Goal: Task Accomplishment & Management: Manage account settings

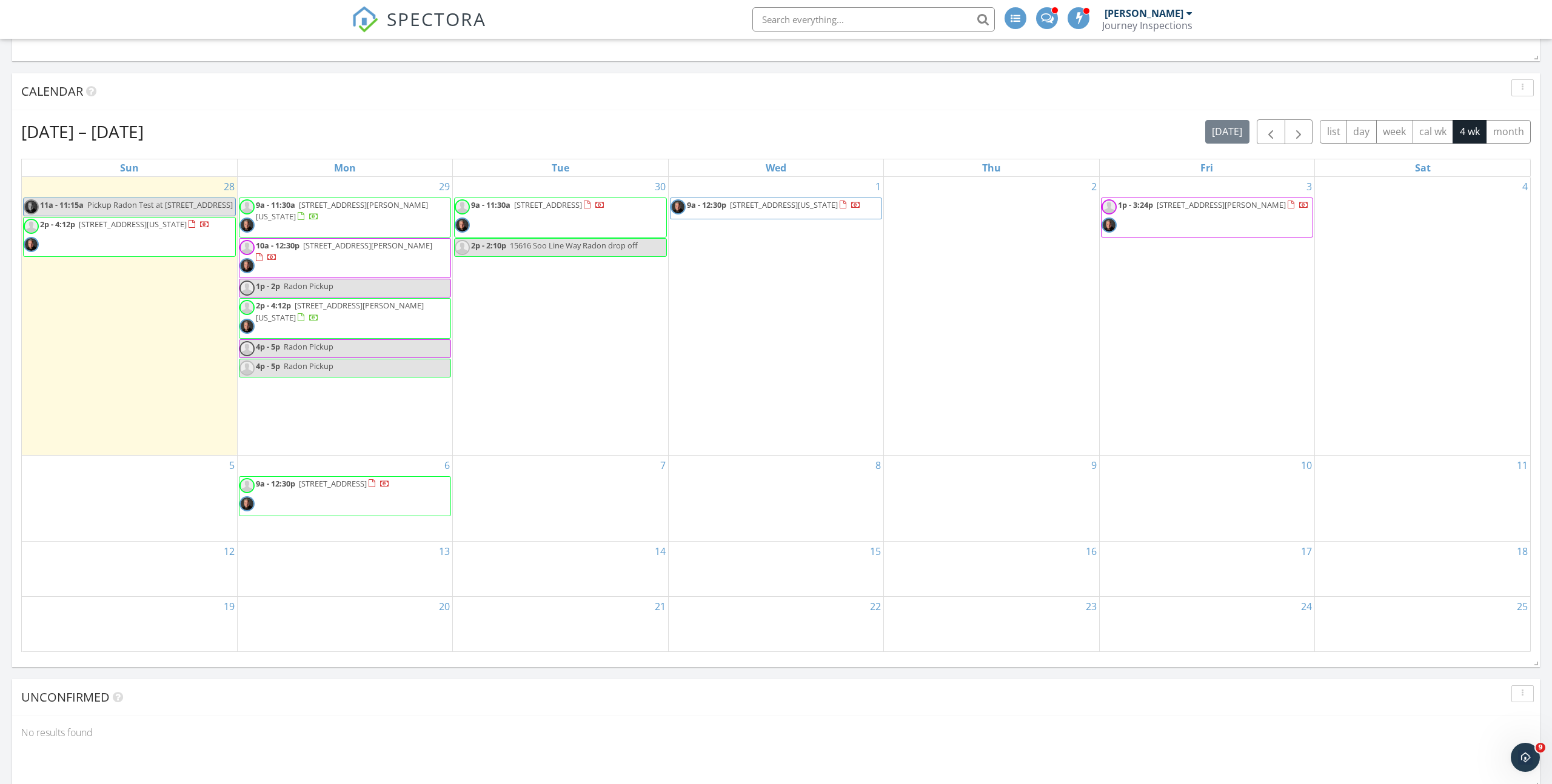
click at [151, 250] on span "2p - 4:12p 2618 W Pikes Peak Ave, Colorado Springs 80904" at bounding box center [116, 237] width 186 height 36
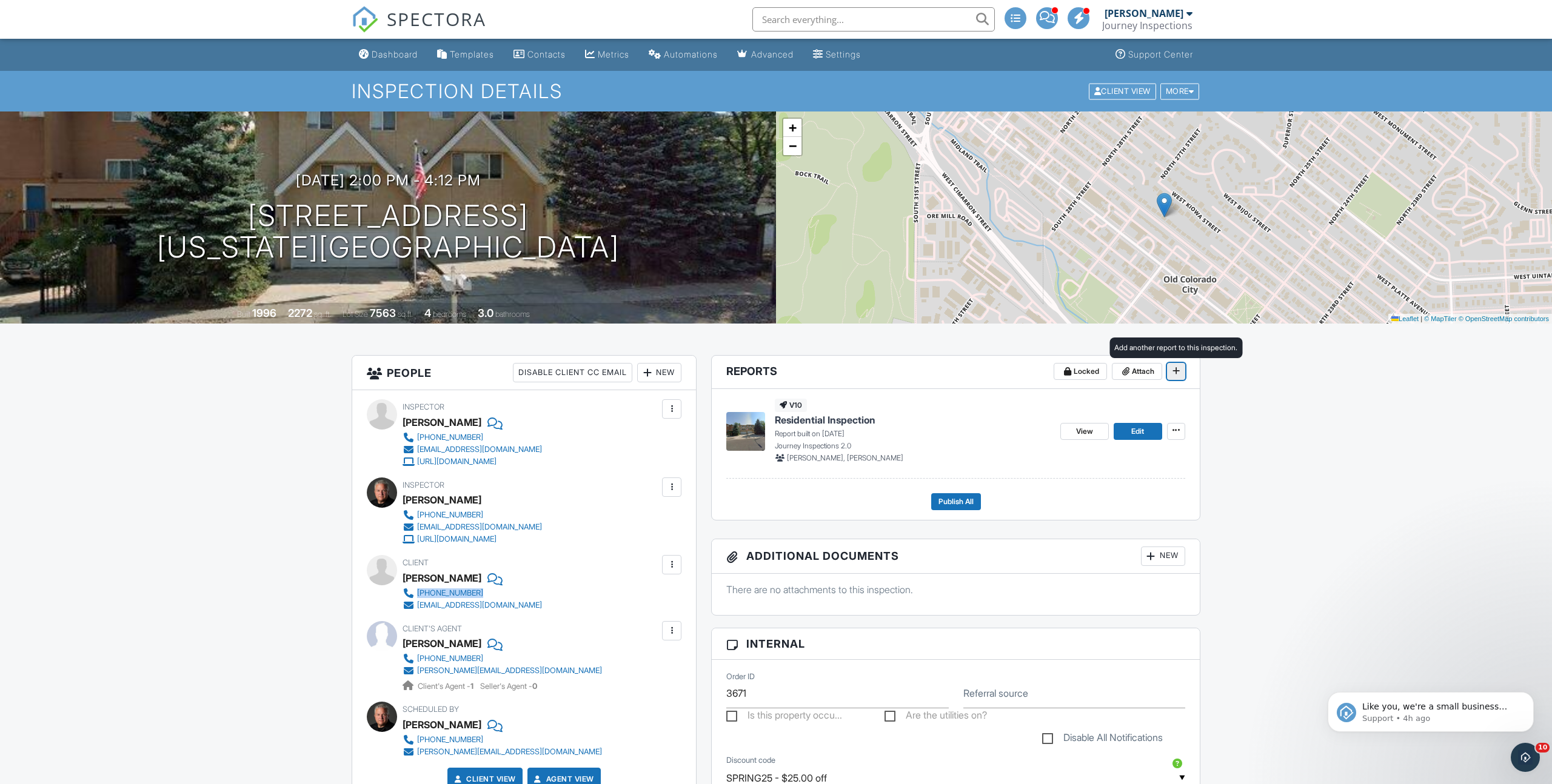
click at [1176, 371] on icon at bounding box center [1176, 371] width 7 height 9
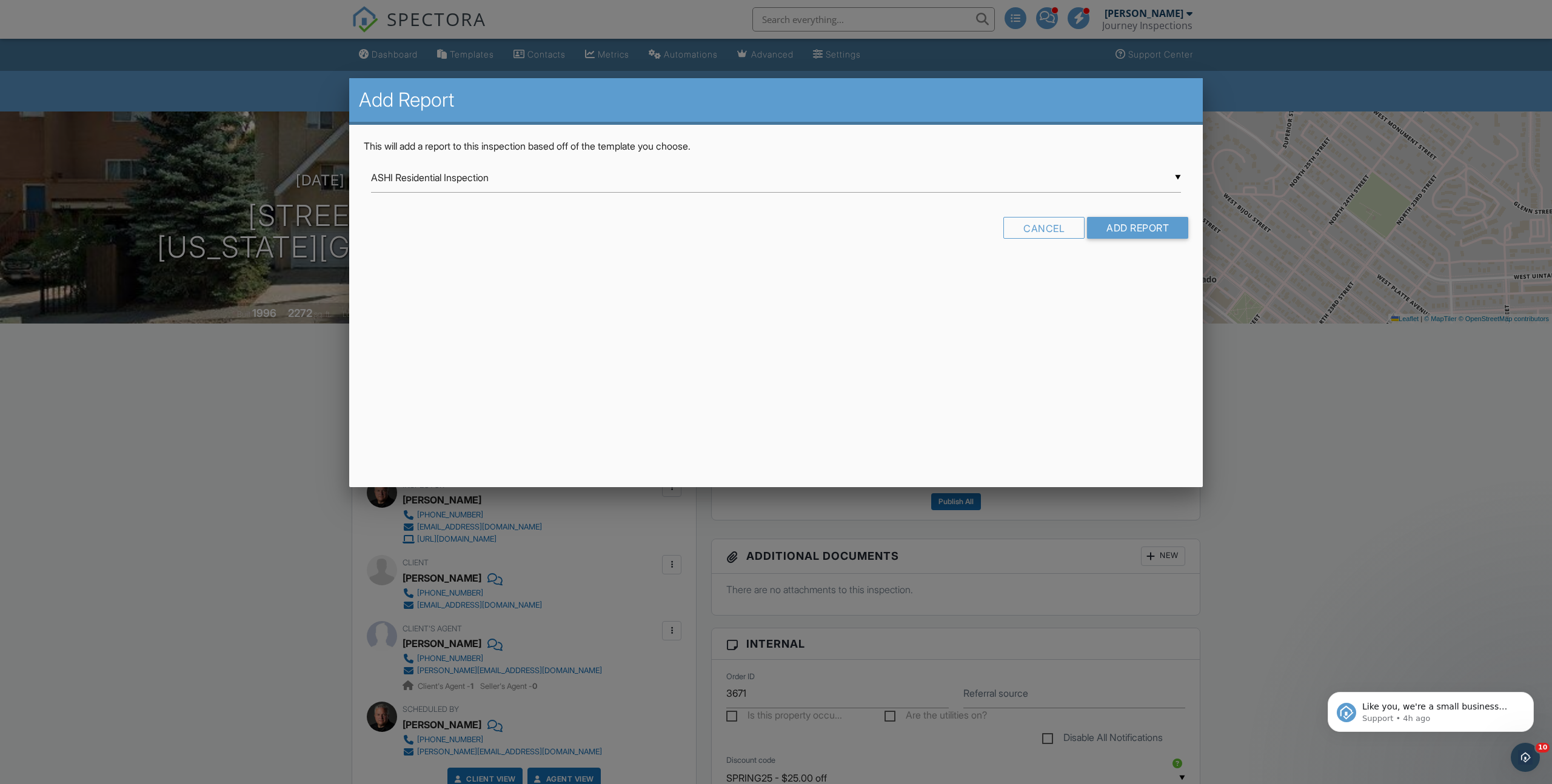
click at [540, 177] on div "▼ ASHI Residential Inspection ASHI Residential Inspection ASHI Residential Temp…" at bounding box center [775, 178] width 810 height 30
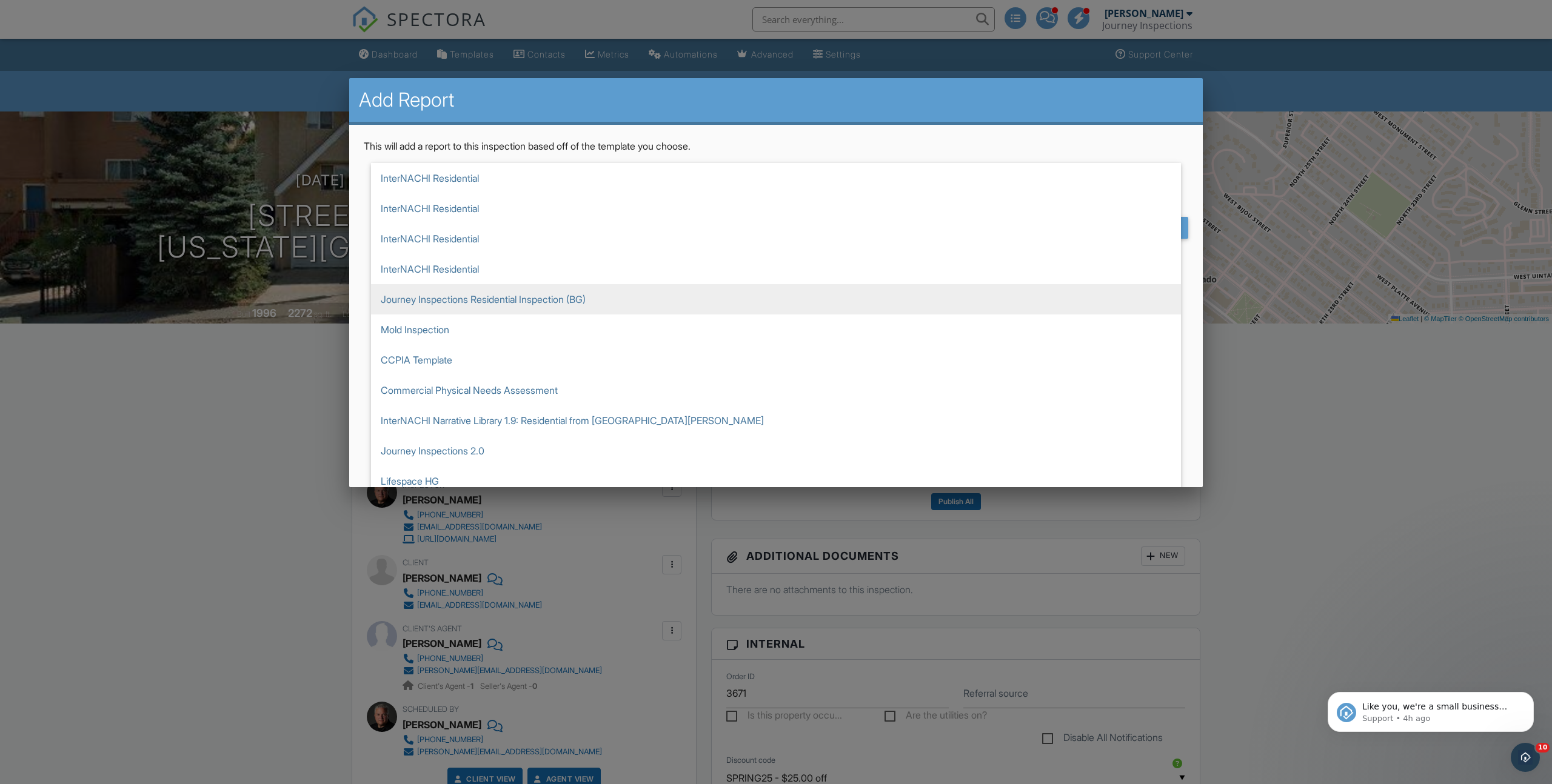
scroll to position [15, 0]
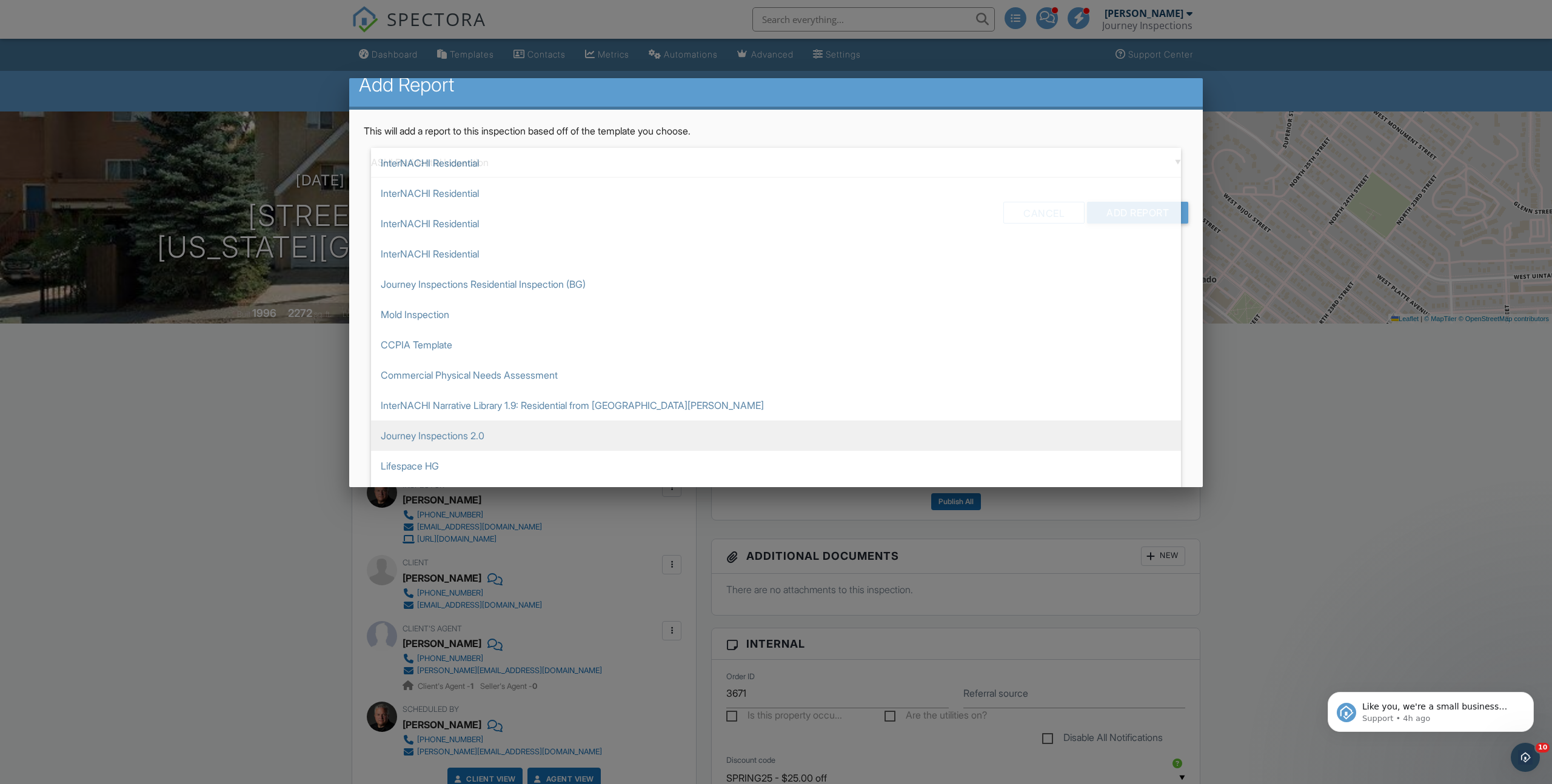
click at [458, 431] on span "Journey Inspections 2.0" at bounding box center [775, 435] width 810 height 30
type input "Journey Inspections 2.0"
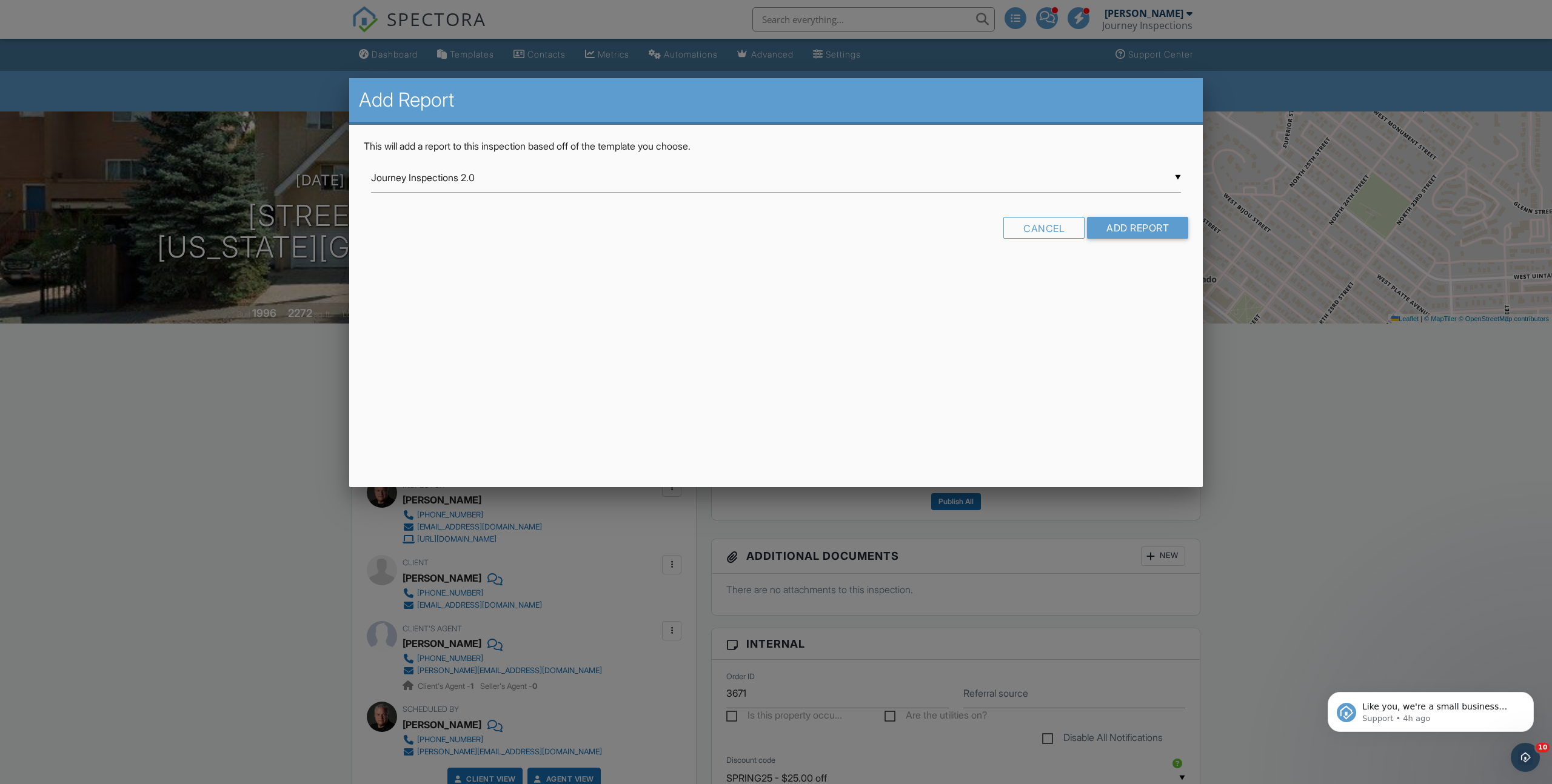
scroll to position [0, 0]
click at [1109, 225] on input "Add Report" at bounding box center [1137, 228] width 101 height 21
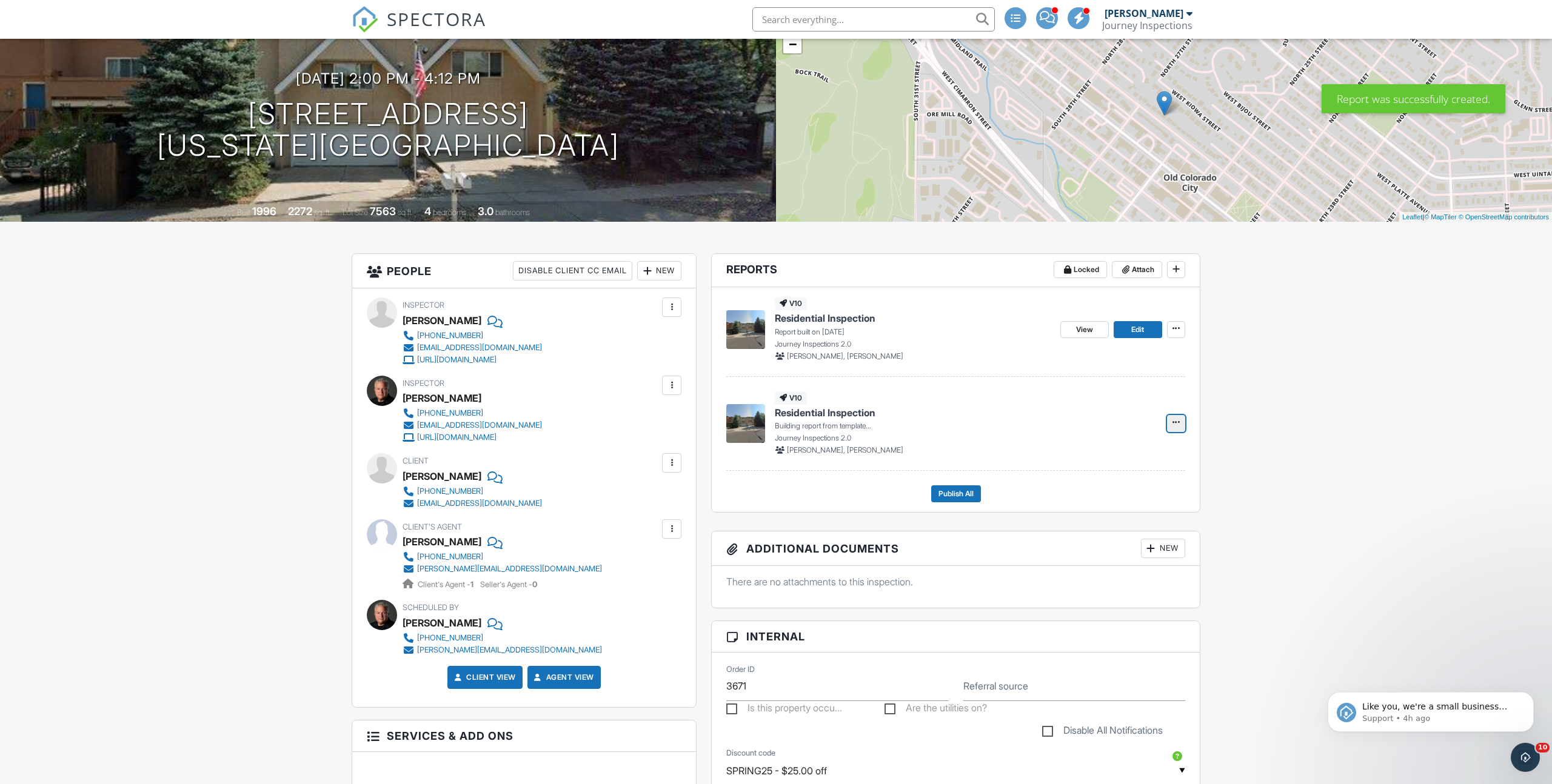
click at [1173, 424] on icon at bounding box center [1176, 422] width 7 height 9
click at [811, 412] on span "Residential Inspection" at bounding box center [825, 412] width 101 height 13
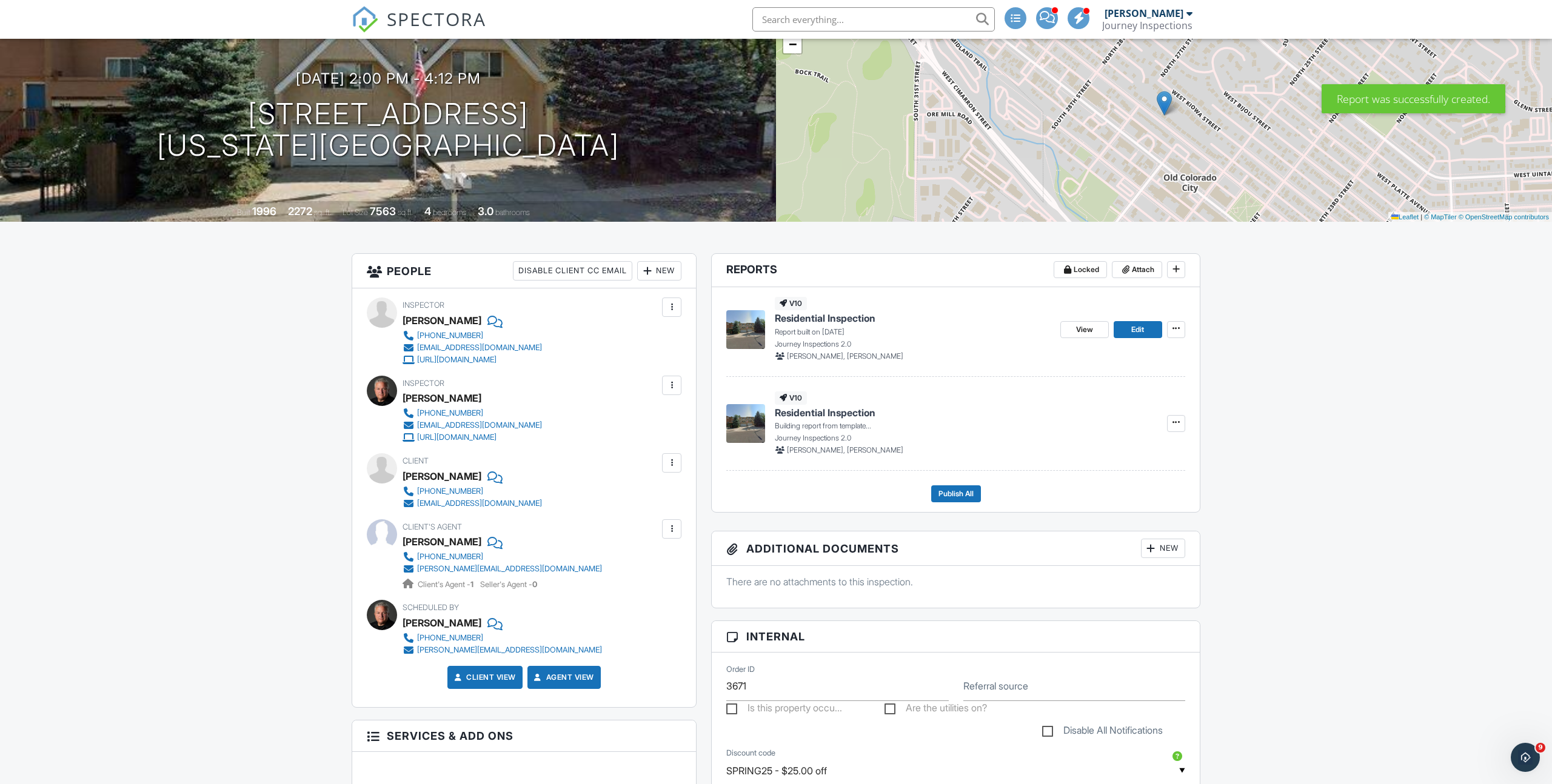
click at [819, 317] on span "Residential Inspection" at bounding box center [825, 318] width 101 height 13
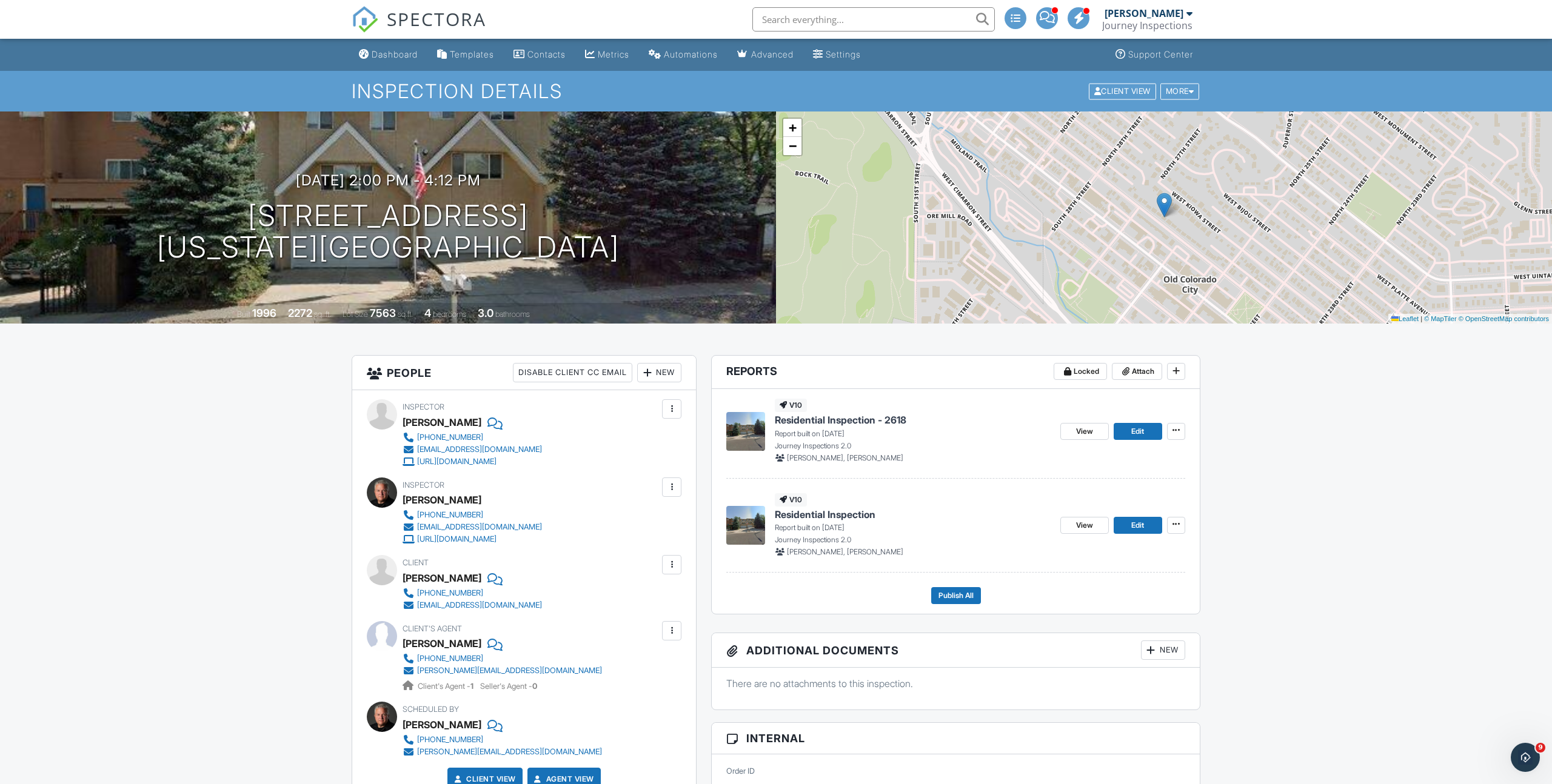
click at [824, 513] on span "Residential Inspection" at bounding box center [825, 515] width 101 height 13
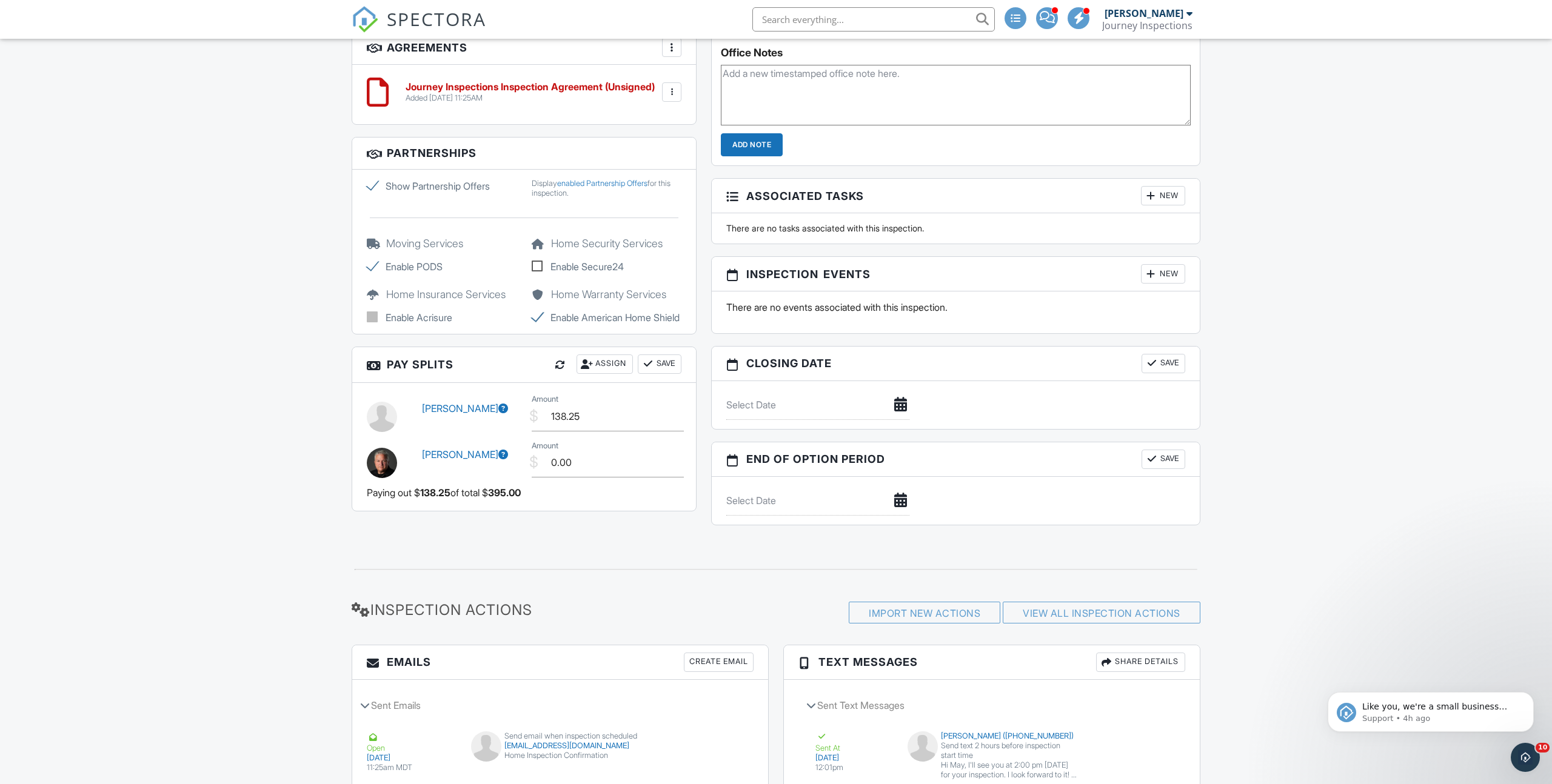
scroll to position [1025, 0]
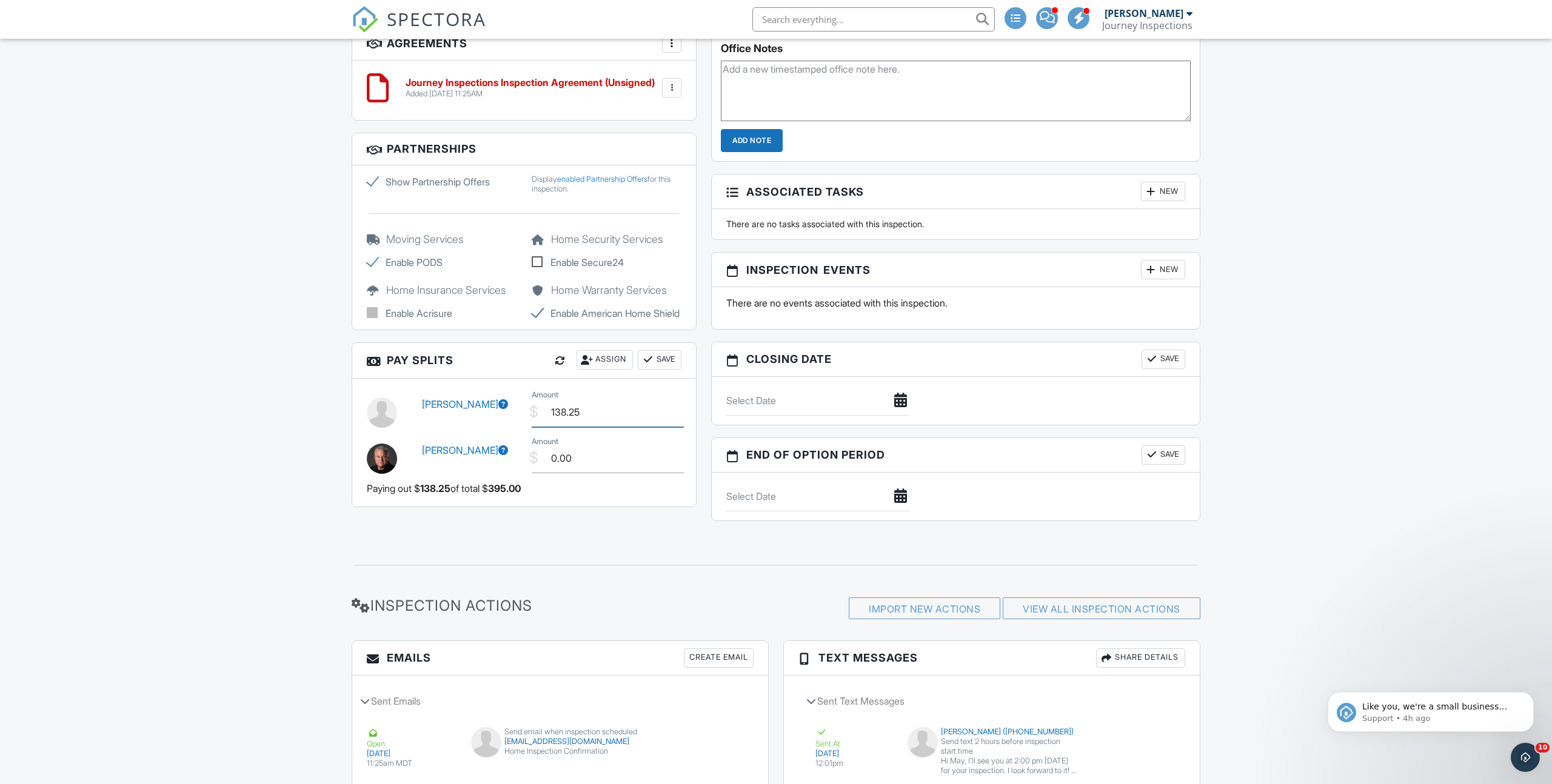
drag, startPoint x: 607, startPoint y: 425, endPoint x: 477, endPoint y: 415, distance: 130.4
click at [480, 415] on div "[PERSON_NAME] $ Amount 138.25" at bounding box center [524, 410] width 329 height 46
type input "200.00"
drag, startPoint x: 578, startPoint y: 476, endPoint x: 511, endPoint y: 474, distance: 67.0
click at [511, 474] on div "[PERSON_NAME] $ Amount 0.00" at bounding box center [524, 457] width 329 height 46
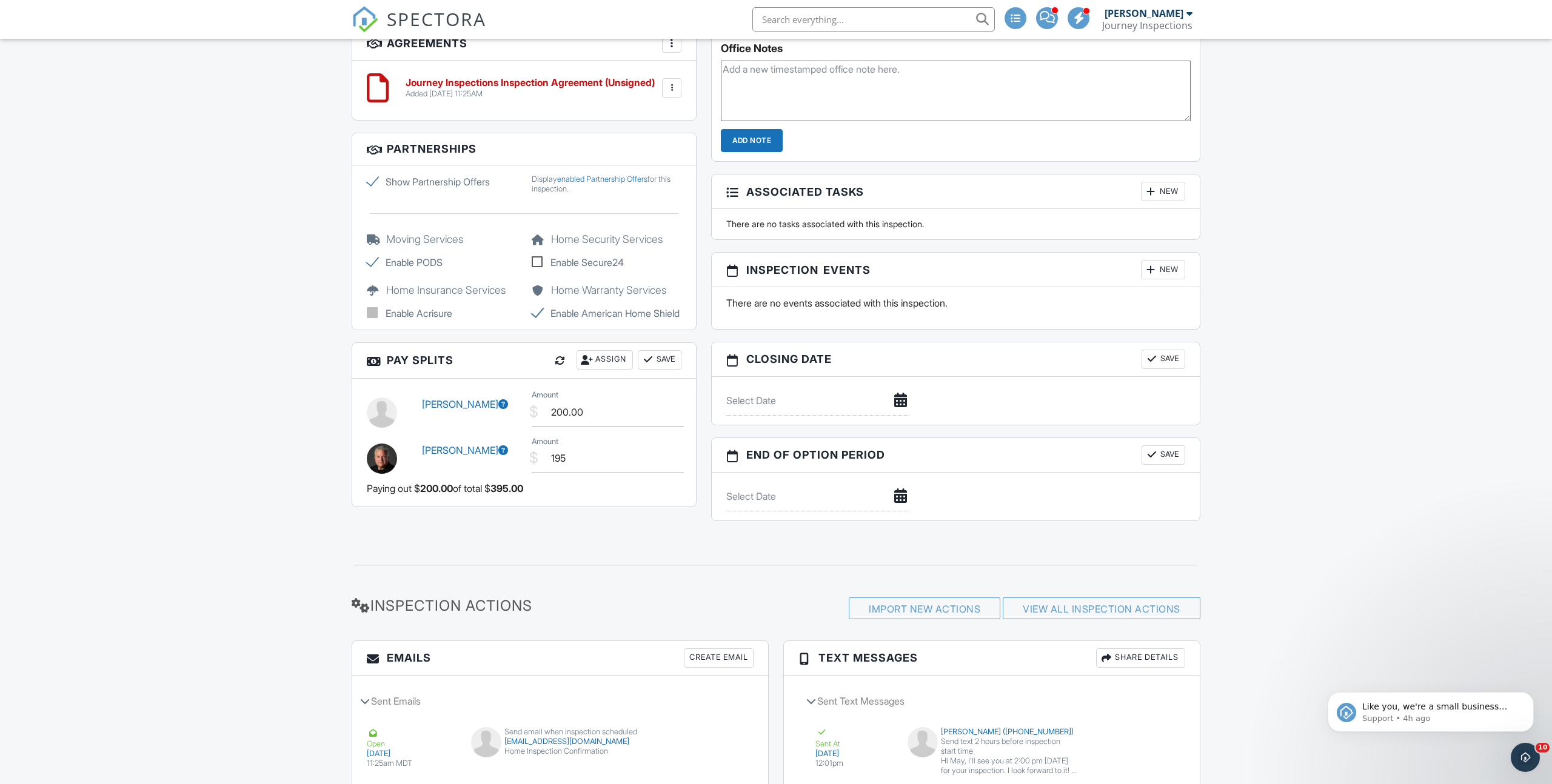
type input "195.00"
click at [620, 497] on div "Paying out $ 200.00 of total $ 395.00" at bounding box center [524, 488] width 314 height 17
click at [662, 369] on button "Save" at bounding box center [659, 359] width 44 height 19
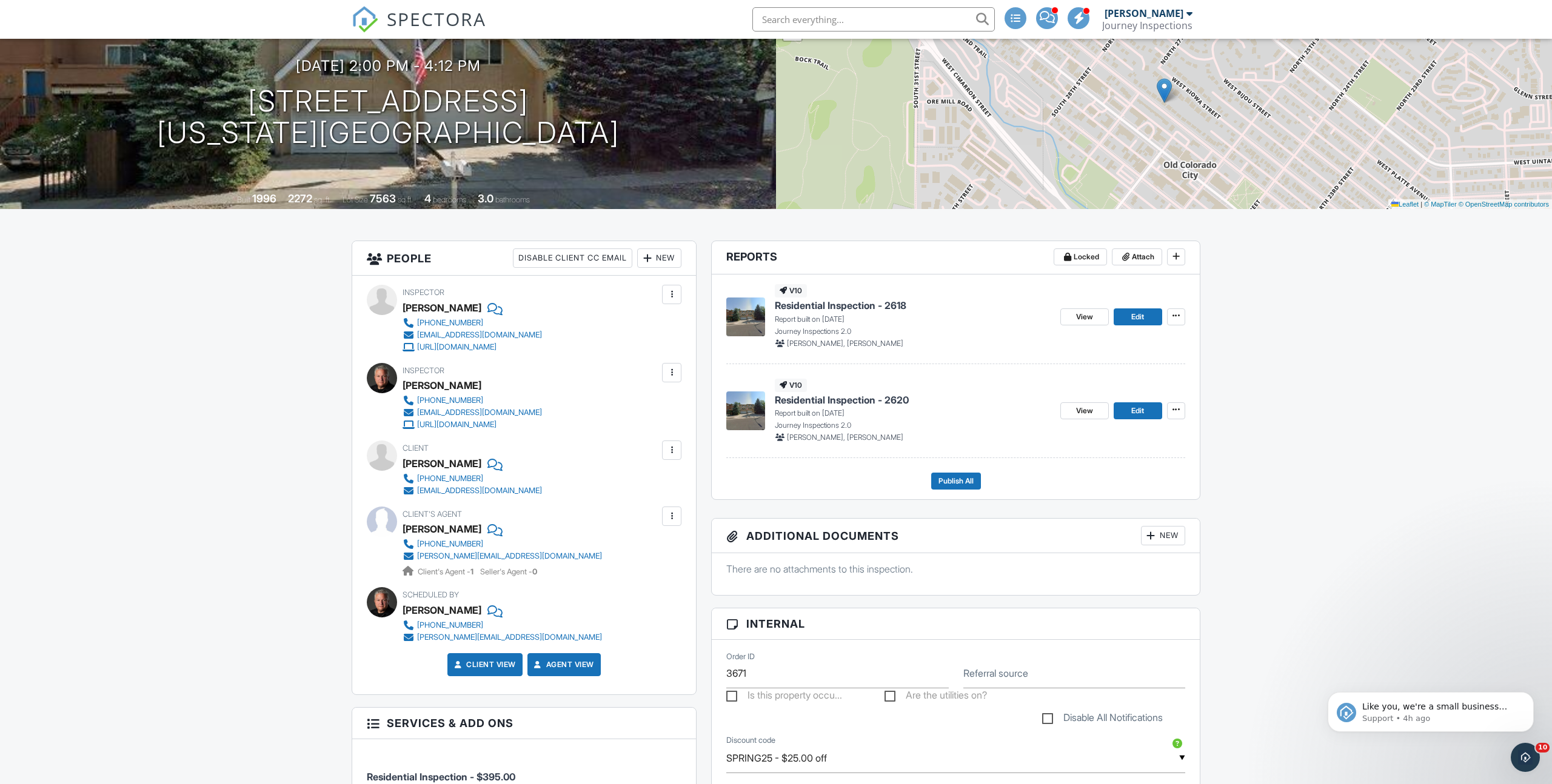
scroll to position [0, 0]
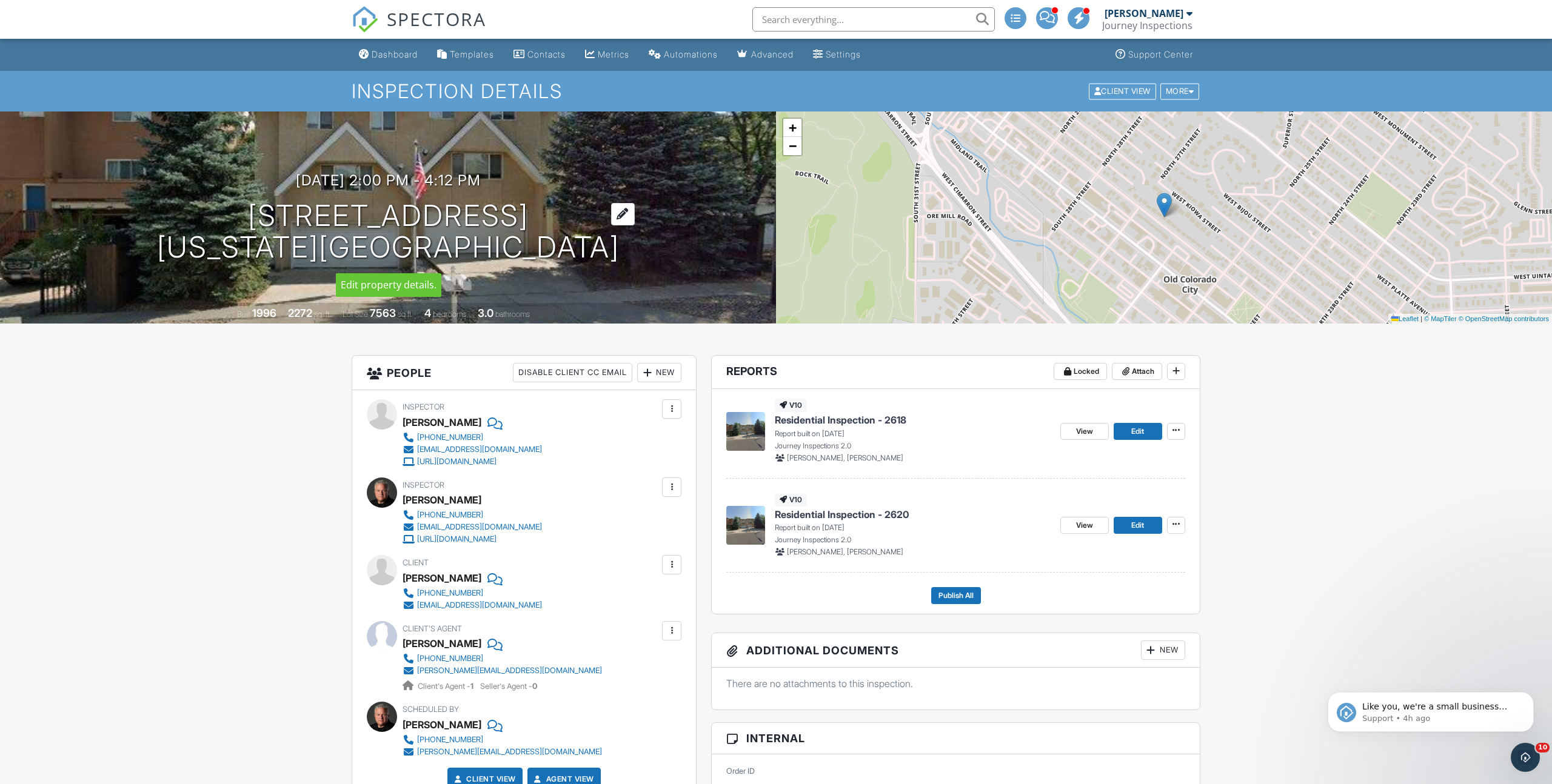
drag, startPoint x: 217, startPoint y: 214, endPoint x: 557, endPoint y: 216, distance: 340.0
click at [557, 216] on h1 "[STREET_ADDRESS] [US_STATE][GEOGRAPHIC_DATA]" at bounding box center [388, 232] width 462 height 64
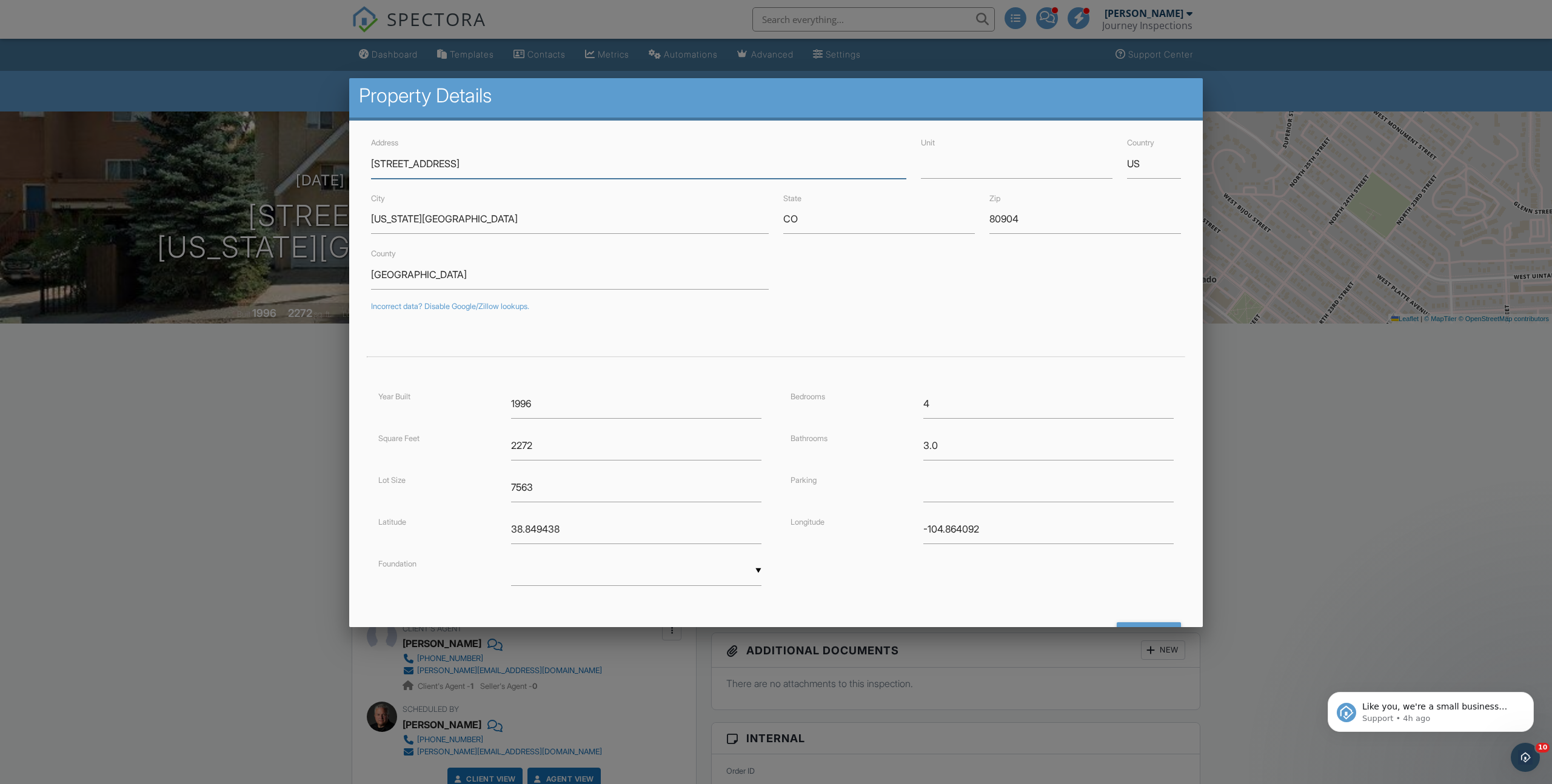
scroll to position [56, 0]
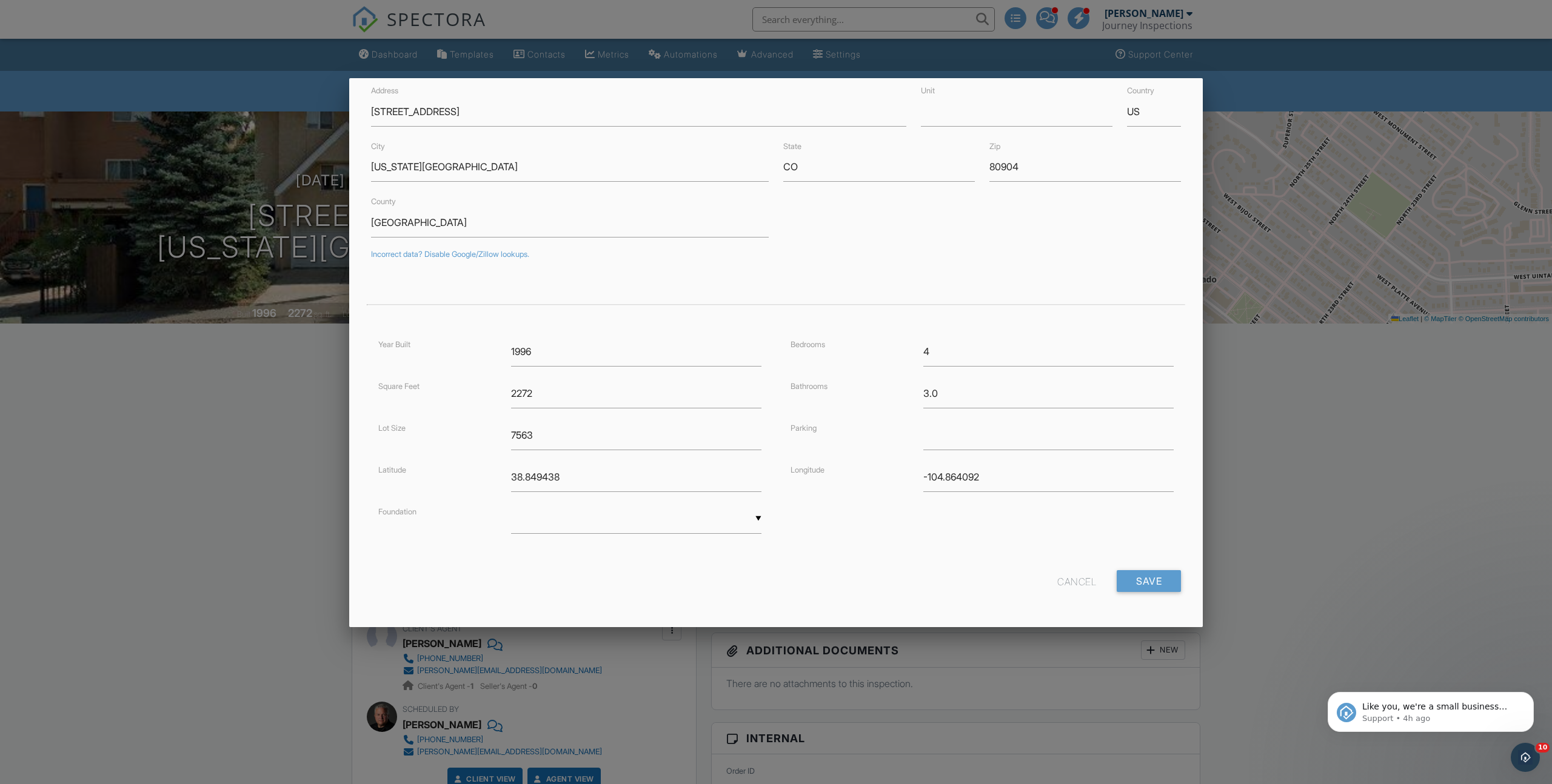
click at [1081, 578] on div "Cancel" at bounding box center [1076, 581] width 39 height 21
